Goal: Contribute content: Add original content to the website for others to see

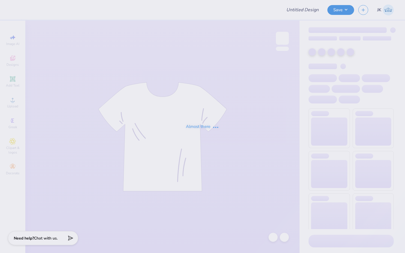
type input "BID DAY SIS"
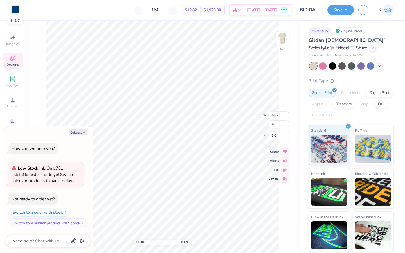
click at [16, 9] on div at bounding box center [15, 9] width 8 height 8
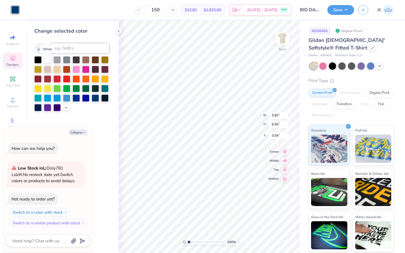
click at [48, 62] on div at bounding box center [47, 59] width 7 height 7
click at [94, 98] on div at bounding box center [95, 97] width 7 height 7
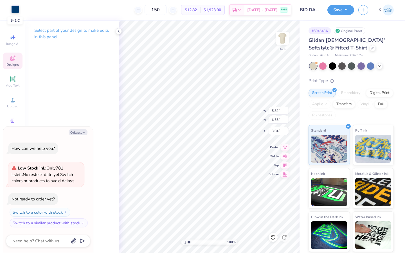
click at [15, 11] on div at bounding box center [15, 9] width 8 height 8
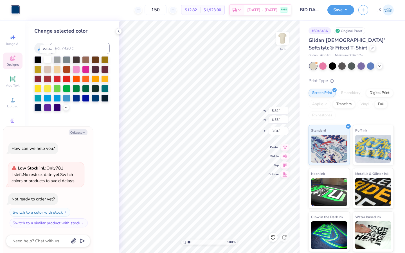
click at [48, 62] on div at bounding box center [47, 59] width 7 height 7
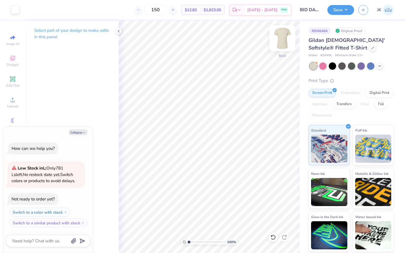
type textarea "x"
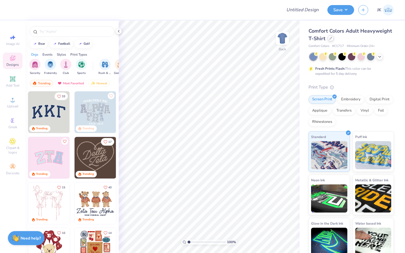
click at [330, 41] on div at bounding box center [331, 38] width 6 height 6
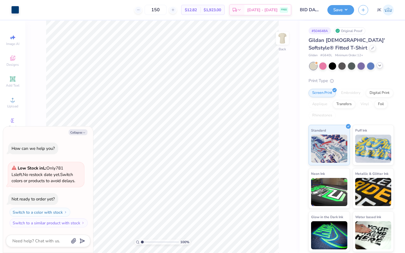
click at [379, 67] on icon at bounding box center [379, 65] width 4 height 4
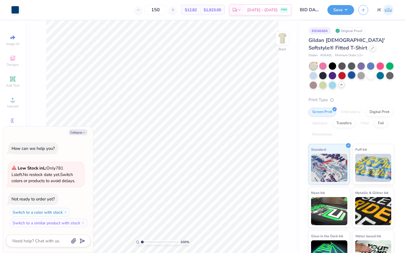
click at [352, 74] on div at bounding box center [351, 74] width 7 height 7
click at [382, 76] on div at bounding box center [380, 74] width 7 height 7
click at [332, 66] on div at bounding box center [332, 65] width 7 height 7
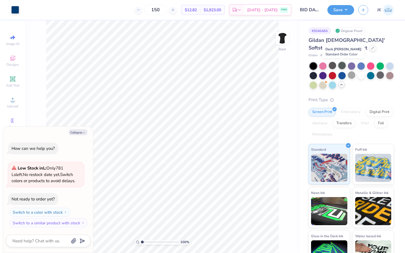
click at [345, 66] on div at bounding box center [341, 65] width 7 height 7
click at [344, 65] on div at bounding box center [341, 65] width 7 height 7
click at [314, 76] on div at bounding box center [313, 74] width 7 height 7
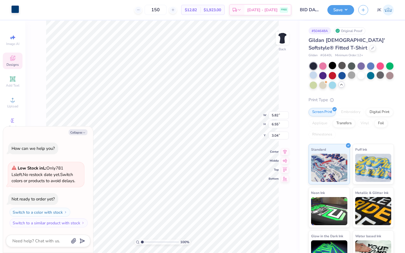
click at [17, 9] on div at bounding box center [15, 9] width 8 height 8
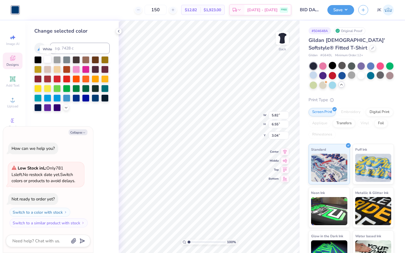
click at [49, 60] on div at bounding box center [47, 59] width 7 height 7
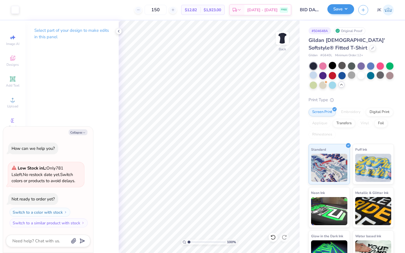
click at [343, 12] on button "Save" at bounding box center [340, 9] width 27 height 10
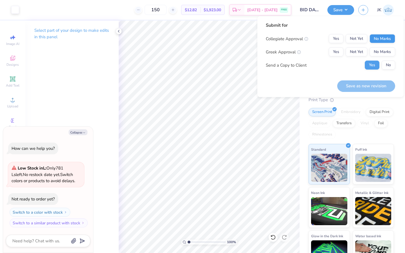
click at [381, 37] on button "No Marks" at bounding box center [383, 38] width 26 height 9
click at [382, 47] on div "Collegiate Approval Yes Not Yet No Marks Greek Approval Yes Not Yet No Marks Se…" at bounding box center [330, 51] width 129 height 35
click at [382, 51] on button "No Marks" at bounding box center [383, 52] width 26 height 9
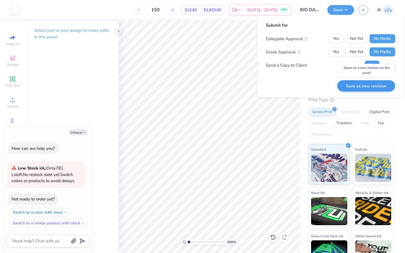
click at [379, 86] on button "Save as new revision" at bounding box center [366, 86] width 58 height 12
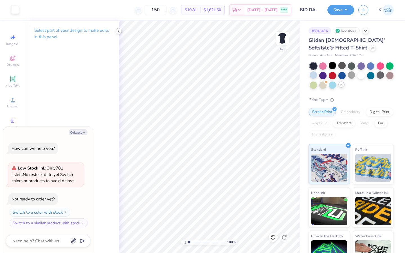
click at [120, 31] on icon at bounding box center [118, 31] width 4 height 4
type textarea "x"
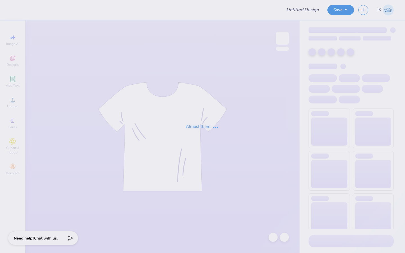
type input "BID DAY SISTERS"
type input "BID DAY SIS"
